Goal: Information Seeking & Learning: Learn about a topic

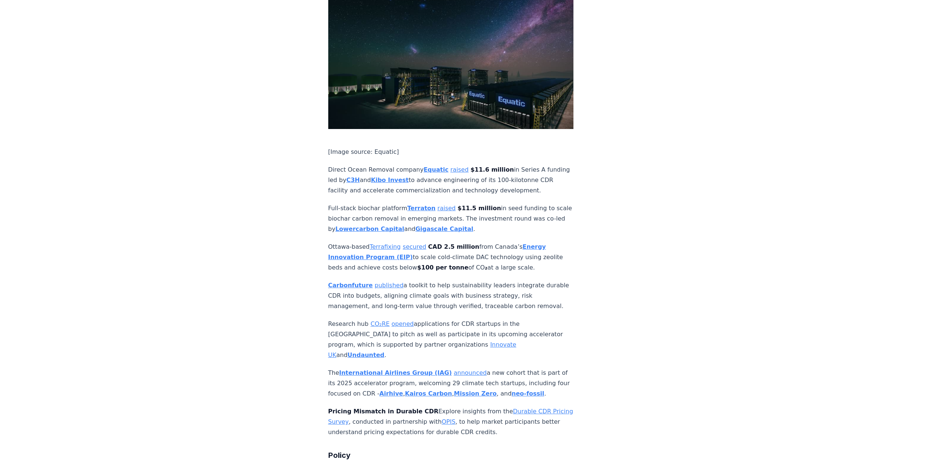
scroll to position [1817, 0]
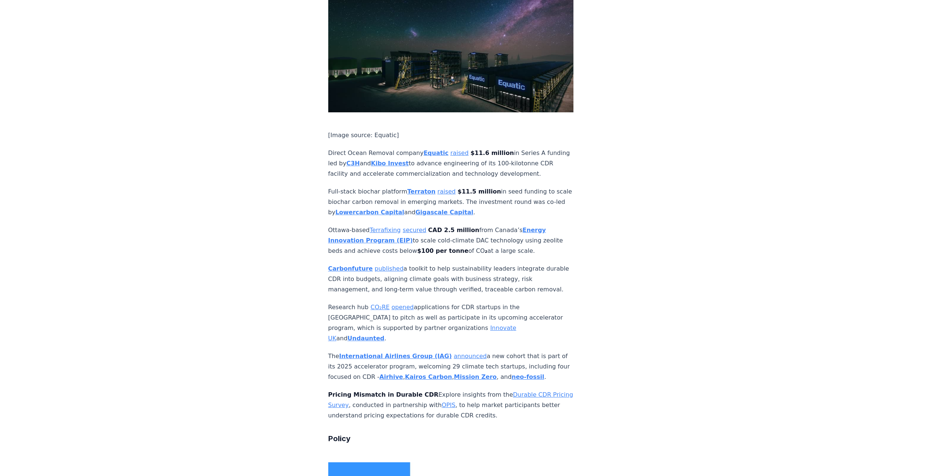
click at [512, 391] on link "Durable CDR Pricing Survey" at bounding box center [450, 399] width 245 height 17
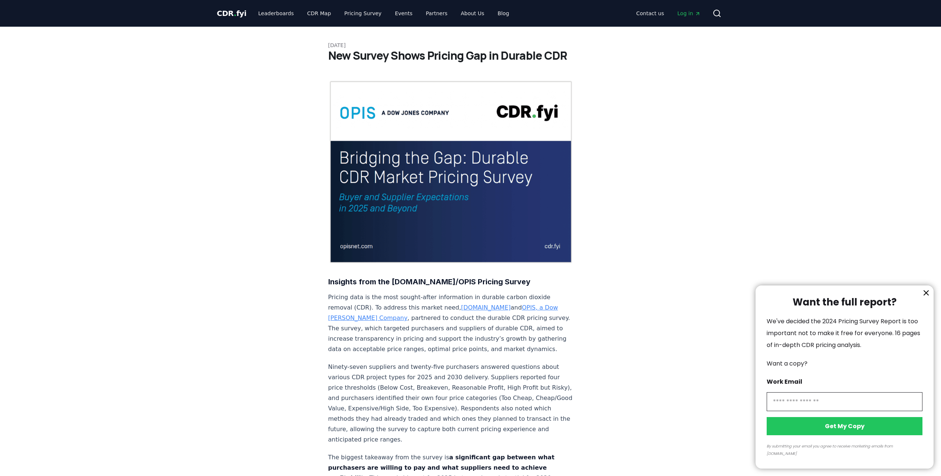
click at [928, 297] on icon "information" at bounding box center [926, 293] width 9 height 9
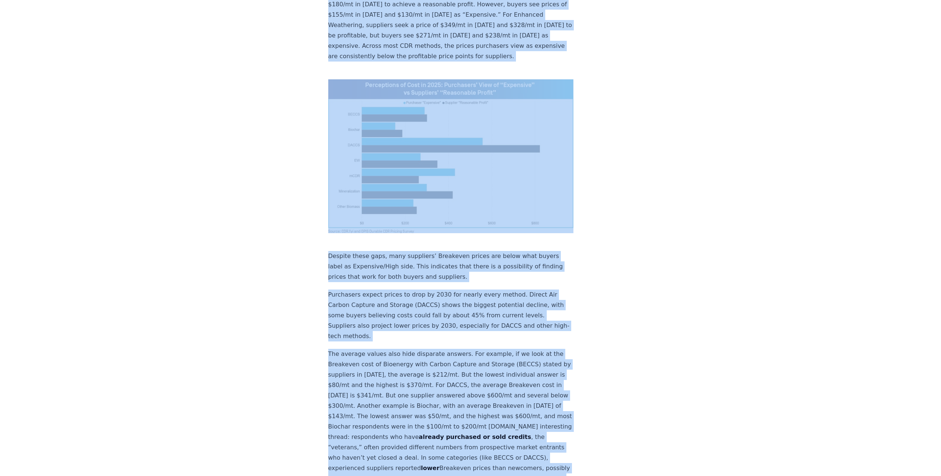
scroll to position [617, 0]
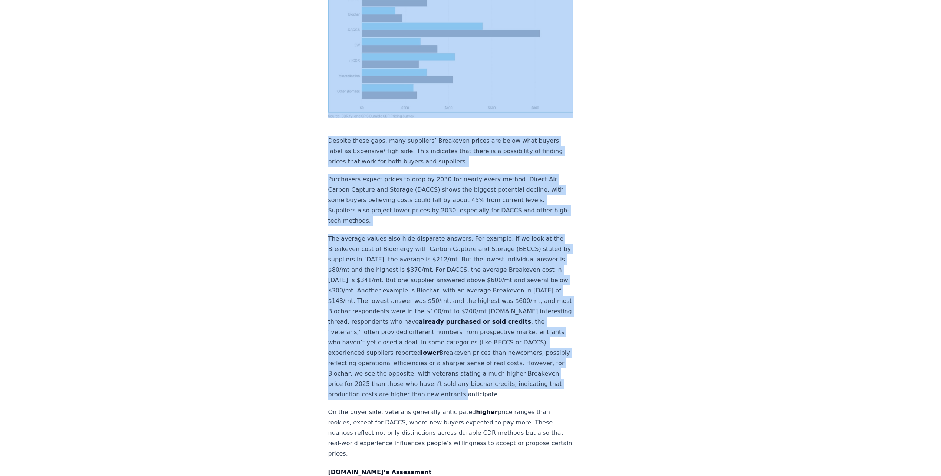
drag, startPoint x: 329, startPoint y: 174, endPoint x: 531, endPoint y: 426, distance: 322.9
click at [531, 426] on div "Insights from the [DOMAIN_NAME]/OPIS Pricing Survey Pricing data is the most so…" at bounding box center [451, 363] width 246 height 1800
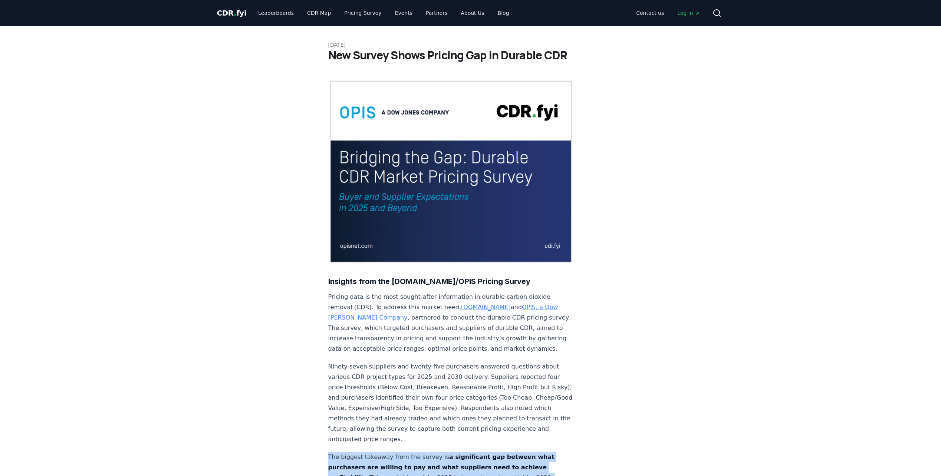
scroll to position [0, 0]
